Goal: Navigation & Orientation: Find specific page/section

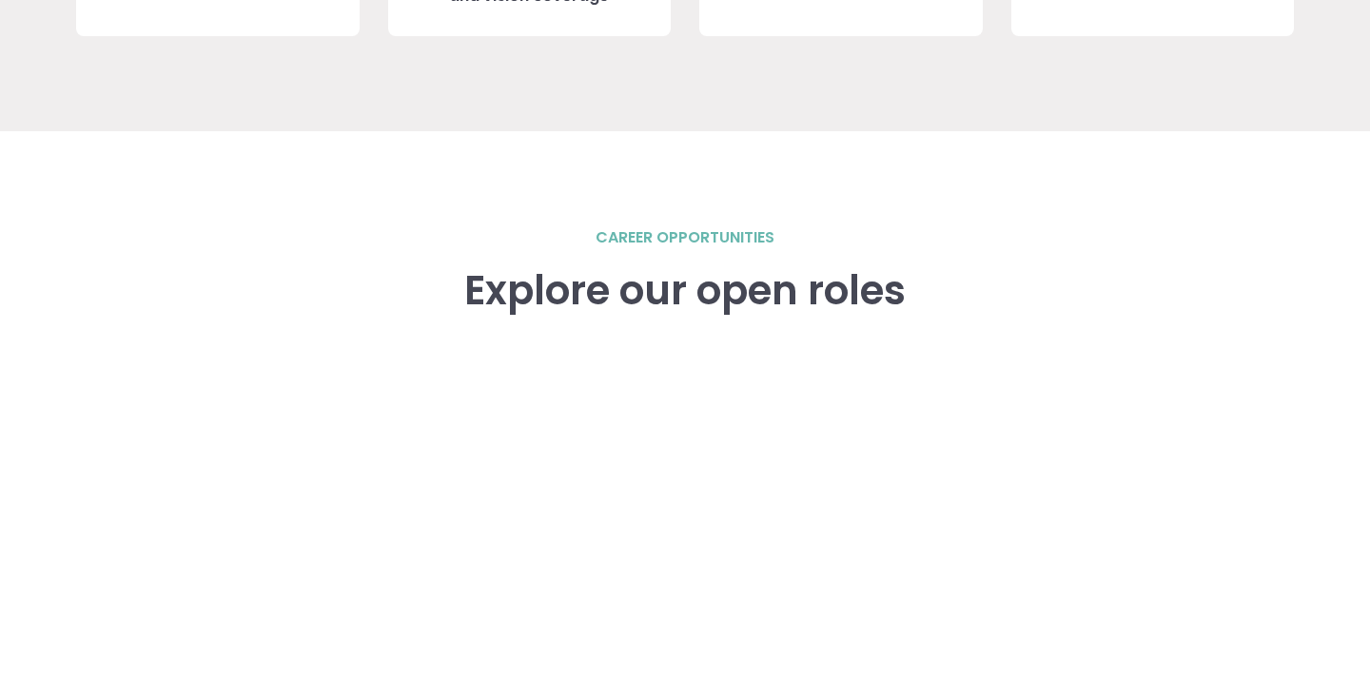
scroll to position [2592, 0]
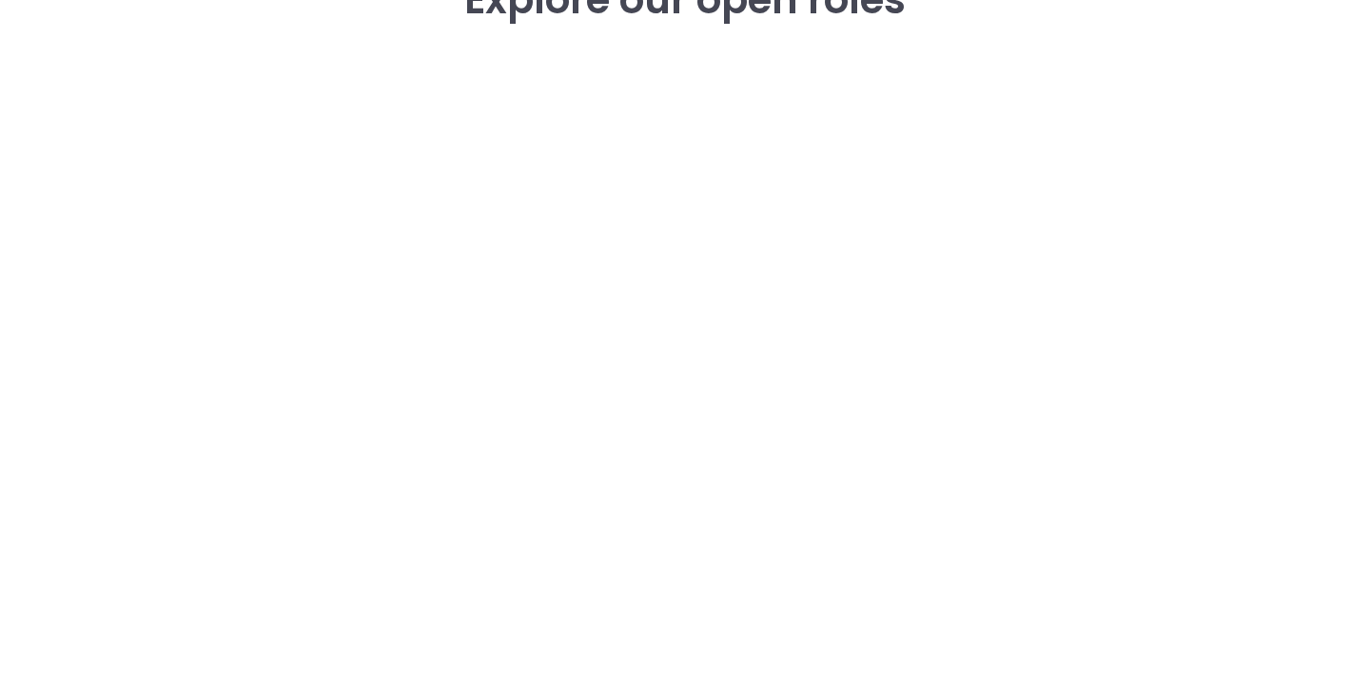
scroll to position [2946, 0]
